Goal: Information Seeking & Learning: Understand process/instructions

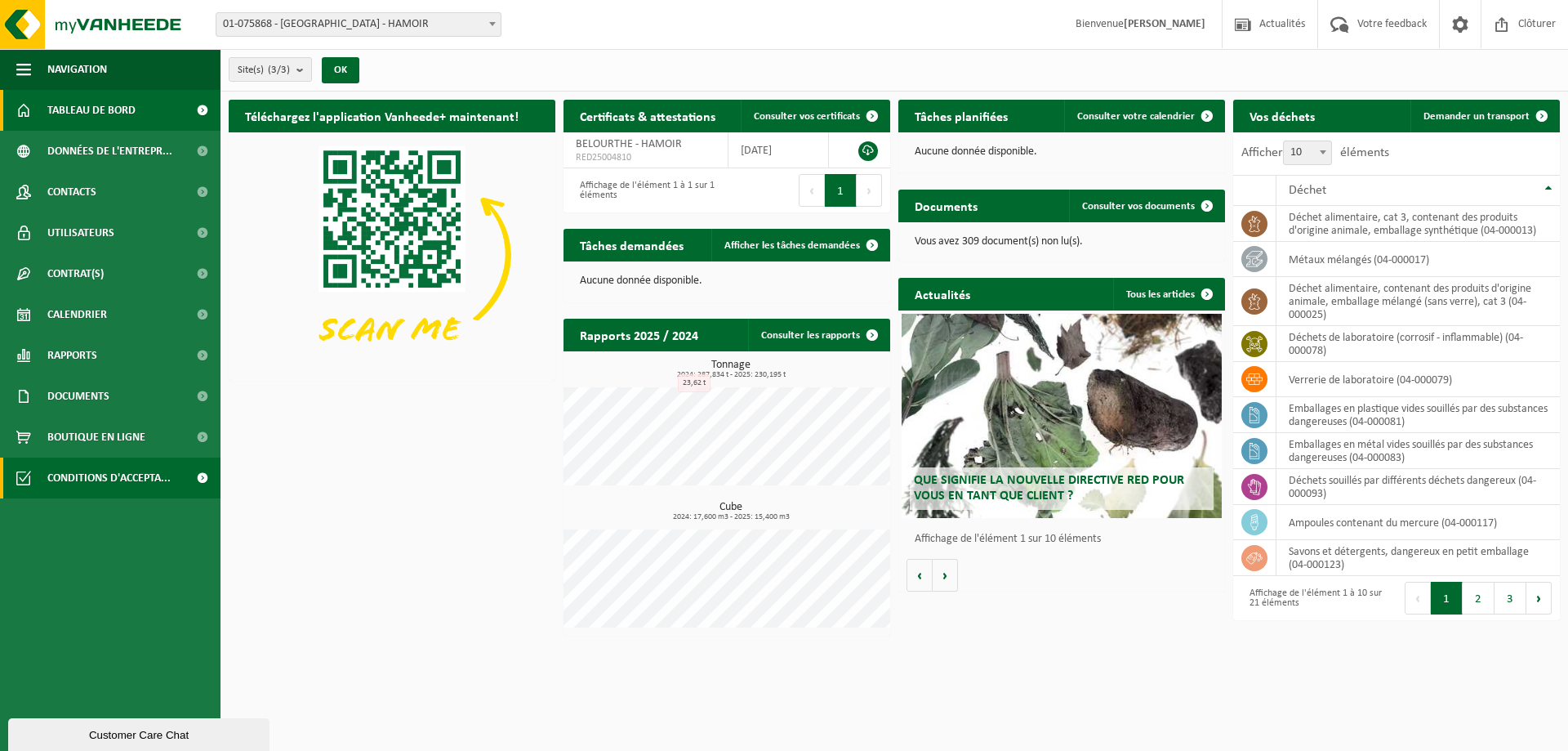
click at [134, 480] on span "Conditions d'accepta..." at bounding box center [108, 477] width 123 height 41
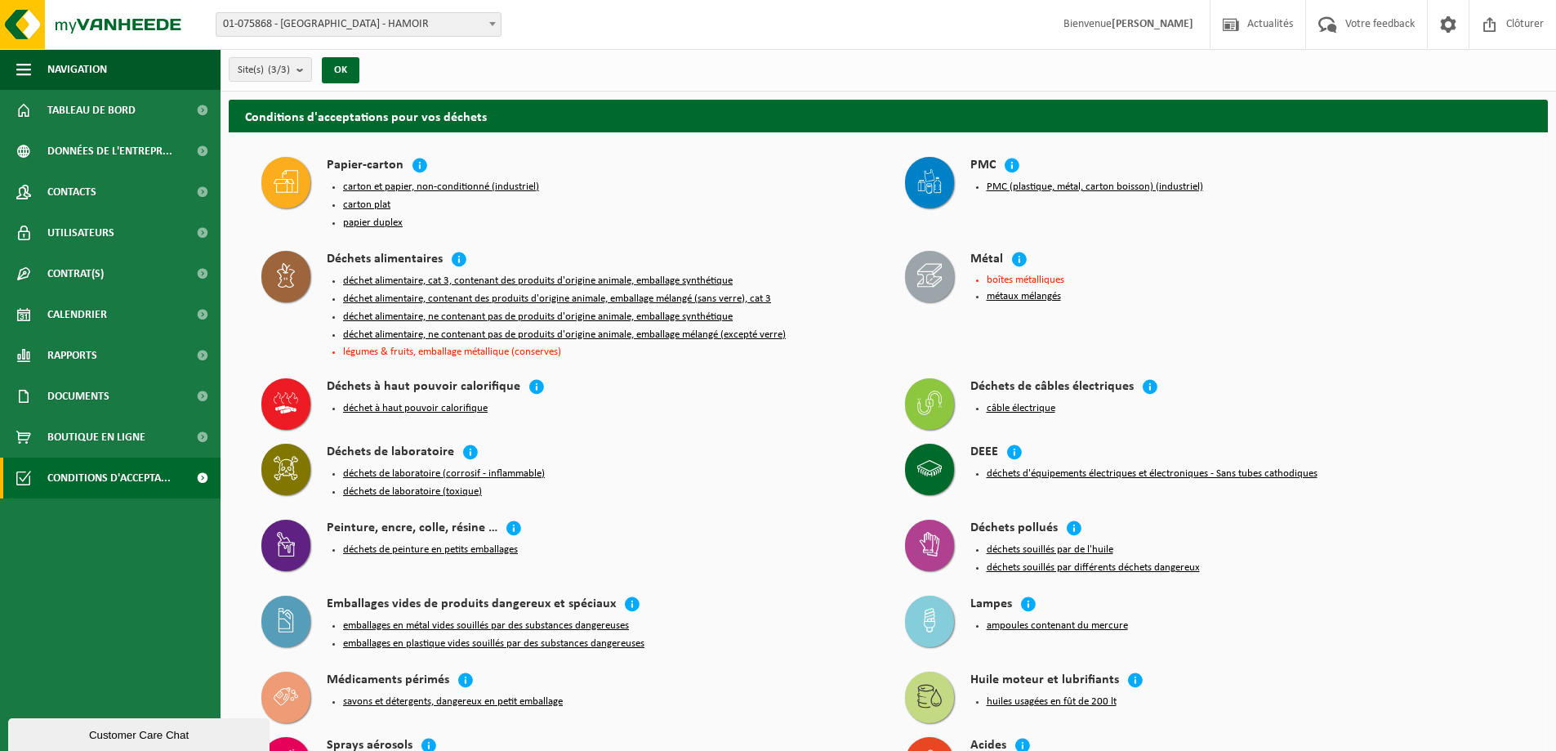
scroll to position [82, 0]
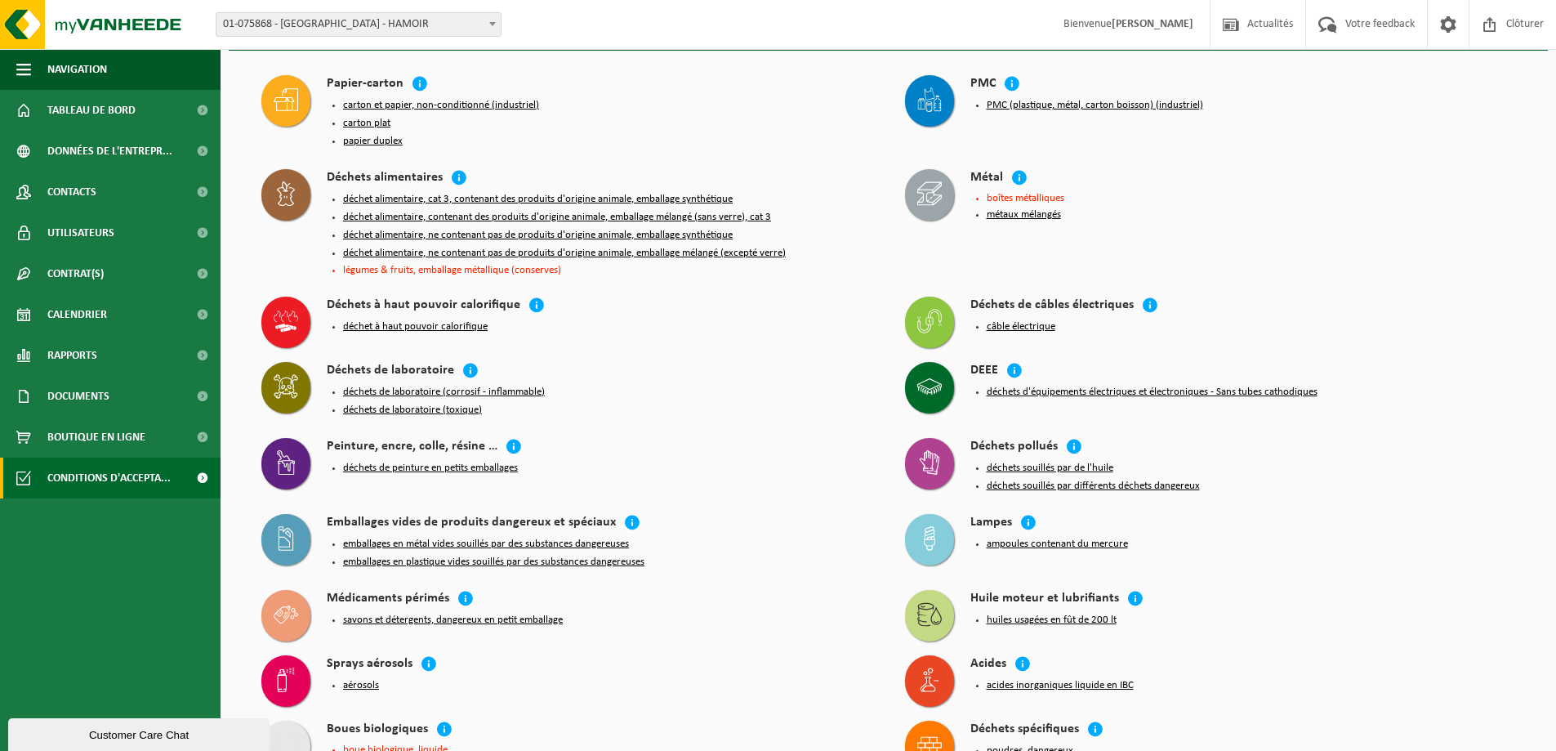
click at [1040, 213] on button "métaux mélangés" at bounding box center [1024, 214] width 74 height 13
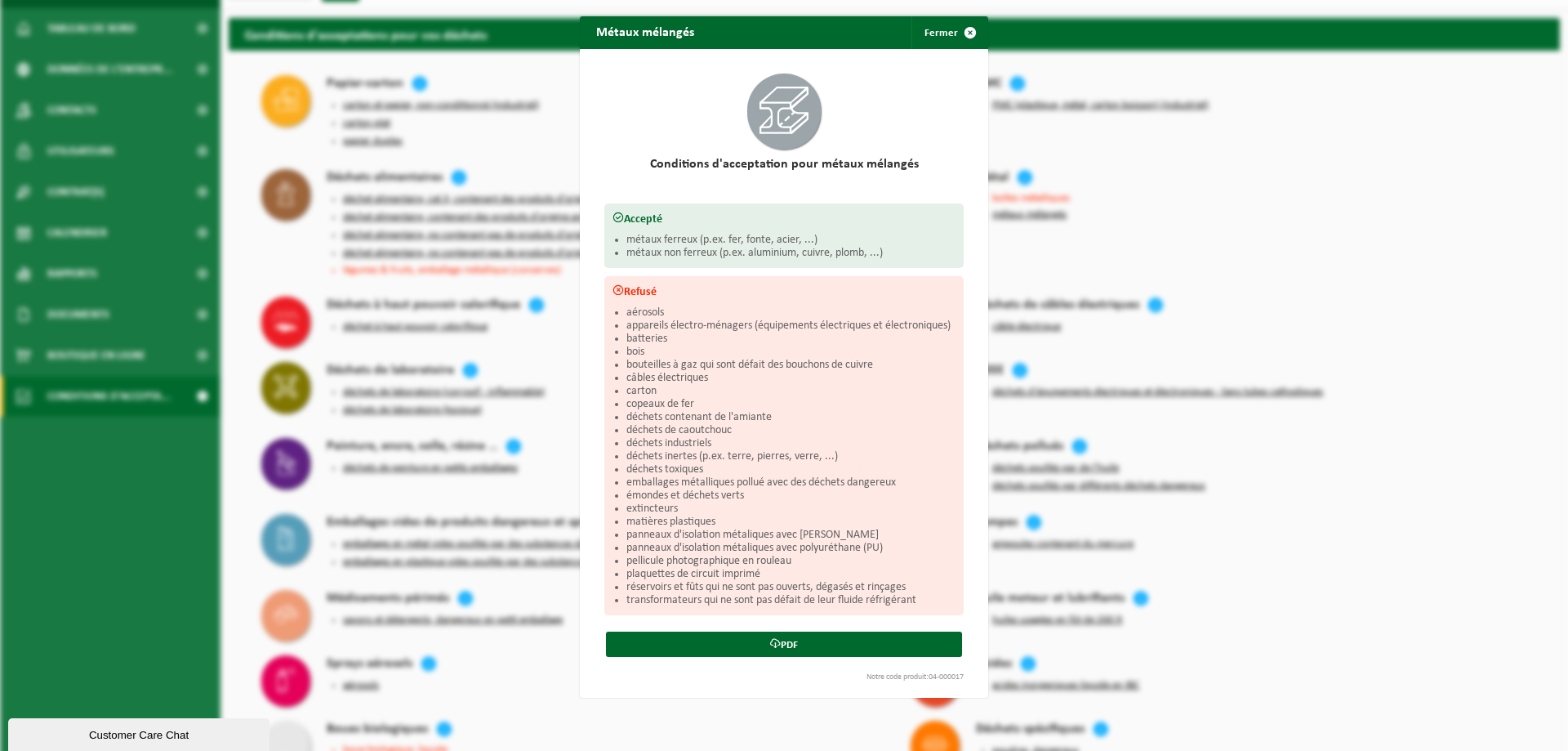
click at [551, 542] on div "Métaux mélangés Fermer Conditions d'acceptation pour métaux mélangés Accepté mé…" at bounding box center [784, 375] width 1568 height 751
